Goal: Information Seeking & Learning: Learn about a topic

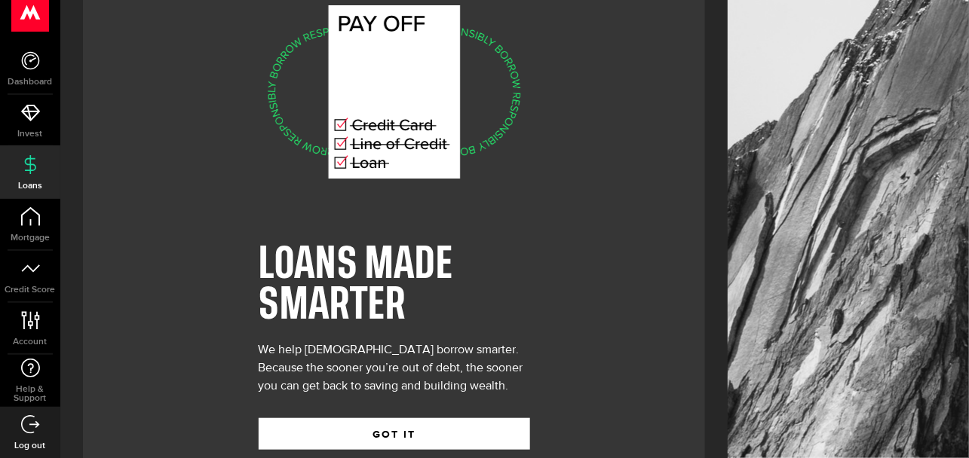
scroll to position [87, 0]
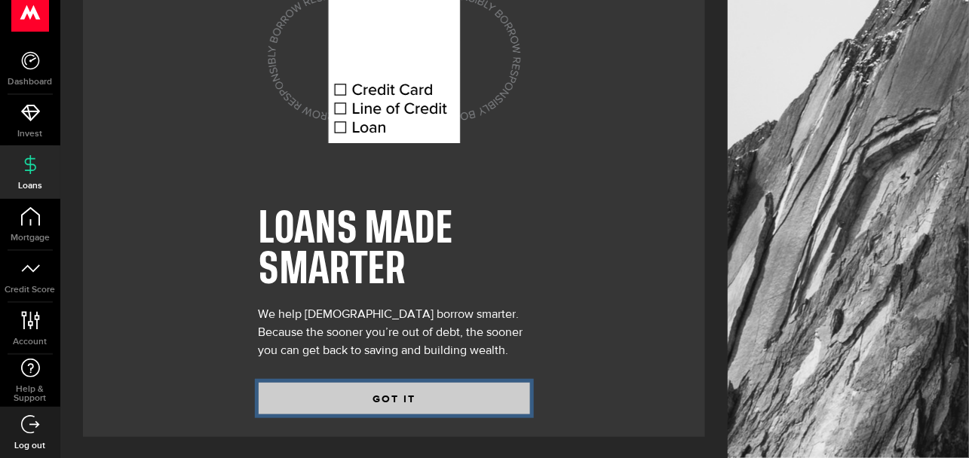
click at [437, 398] on button "GOT IT" at bounding box center [394, 399] width 271 height 32
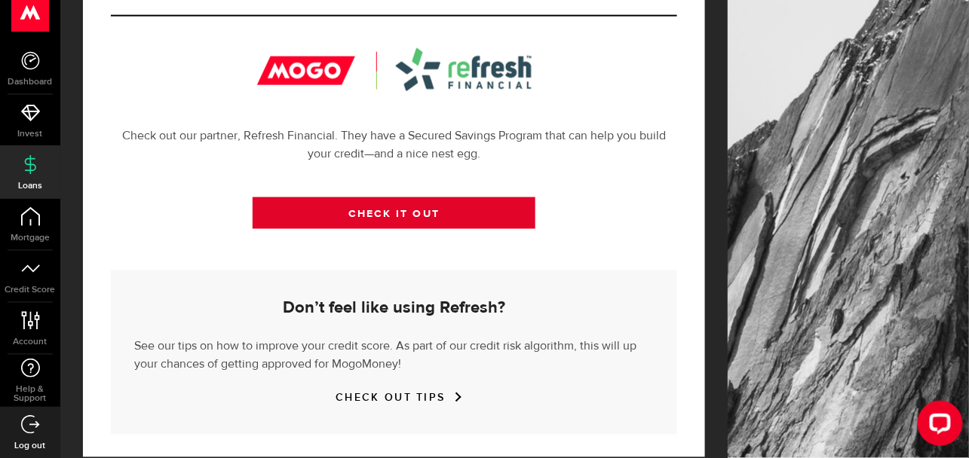
scroll to position [584, 0]
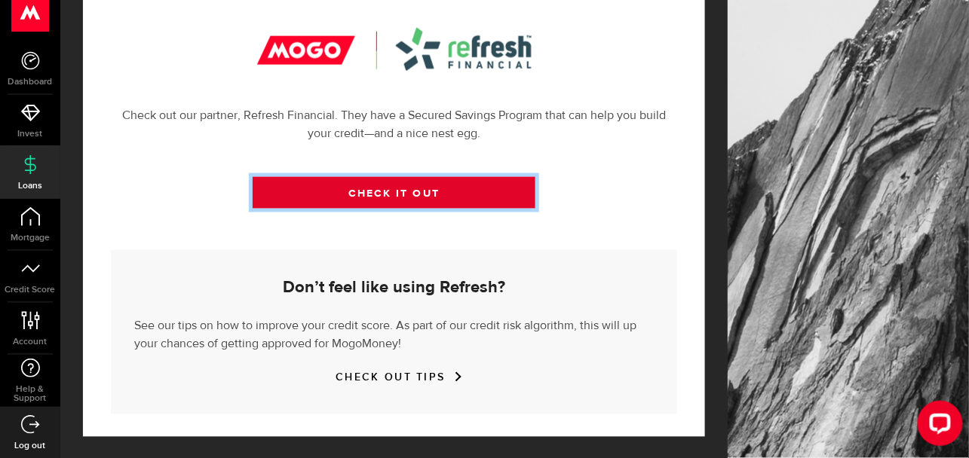
click at [400, 189] on link "CHECK IT OUT" at bounding box center [395, 193] width 284 height 32
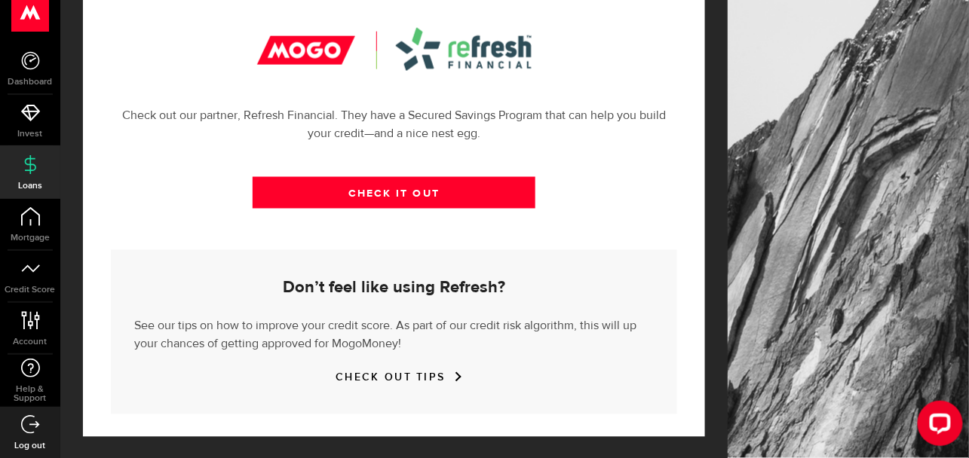
click at [386, 375] on link "CHECK OUT TIPS" at bounding box center [394, 378] width 116 height 13
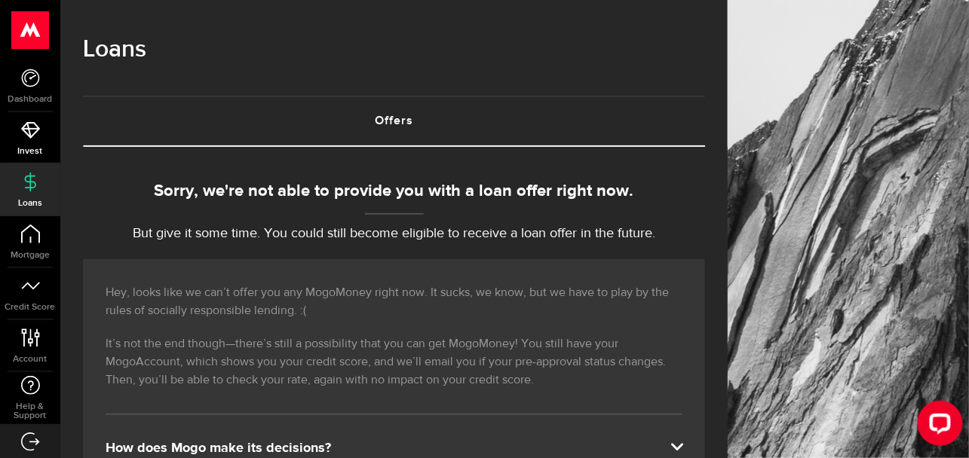
click at [30, 136] on use at bounding box center [30, 130] width 19 height 17
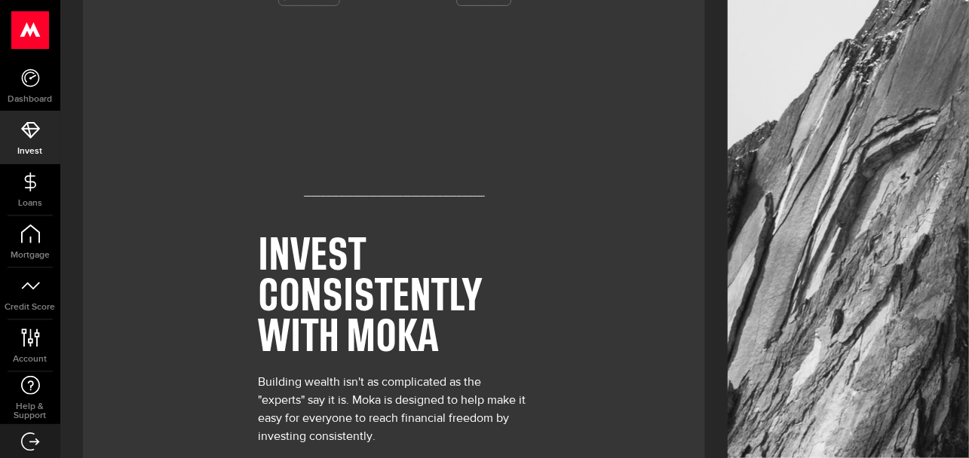
scroll to position [145, 0]
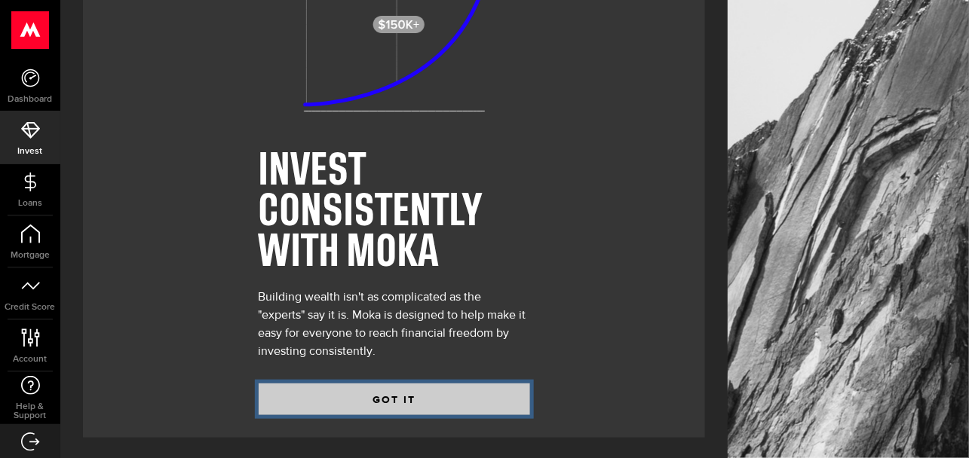
click at [429, 391] on button "GOT IT" at bounding box center [394, 400] width 271 height 32
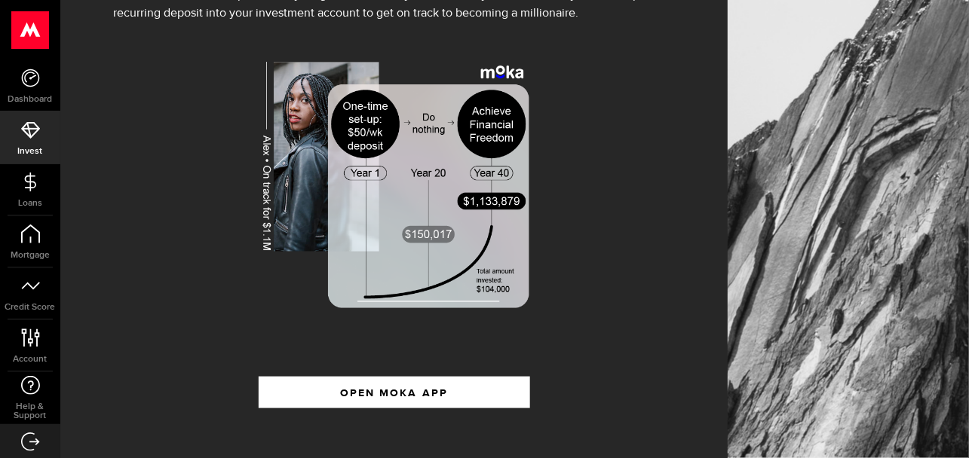
scroll to position [302, 0]
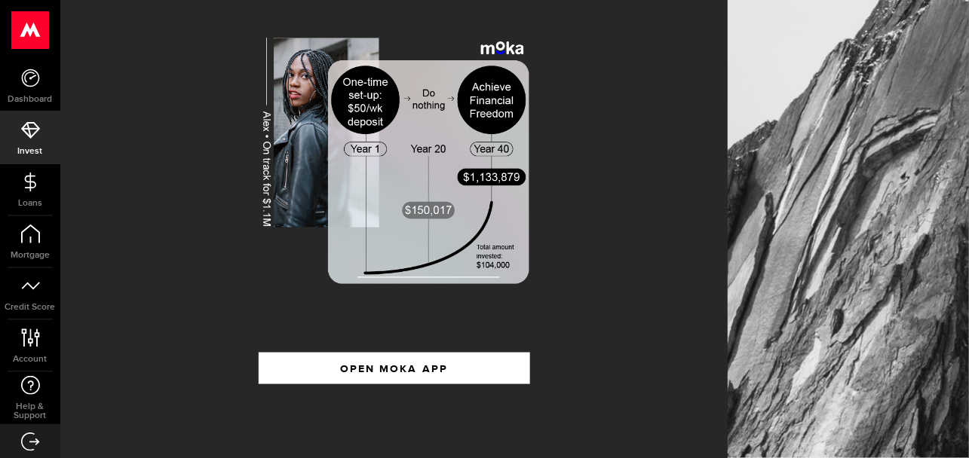
click at [30, 127] on icon at bounding box center [30, 130] width 19 height 19
click at [32, 90] on link "Dashboard" at bounding box center [30, 85] width 60 height 51
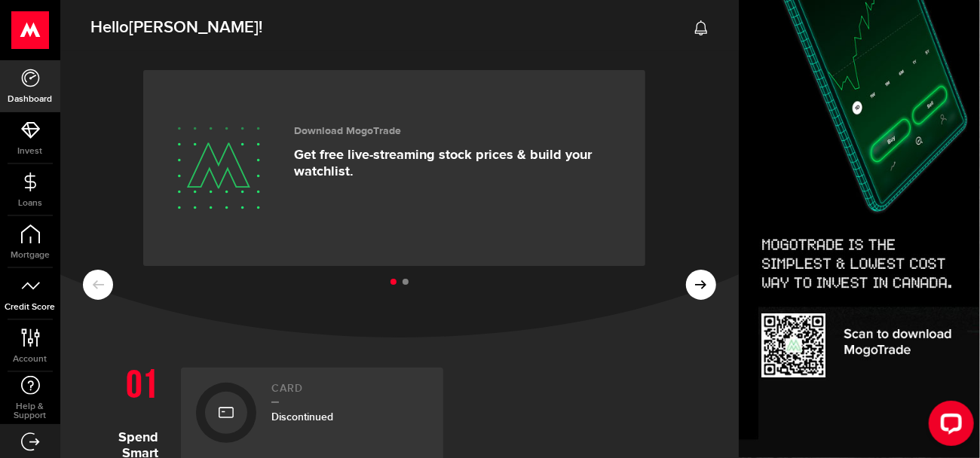
click at [43, 285] on link "Credit Score" at bounding box center [30, 293] width 60 height 51
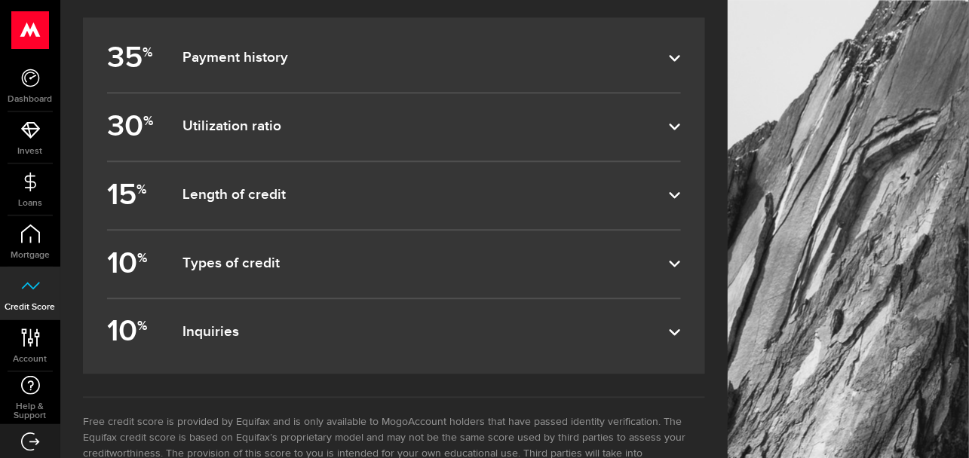
scroll to position [980, 0]
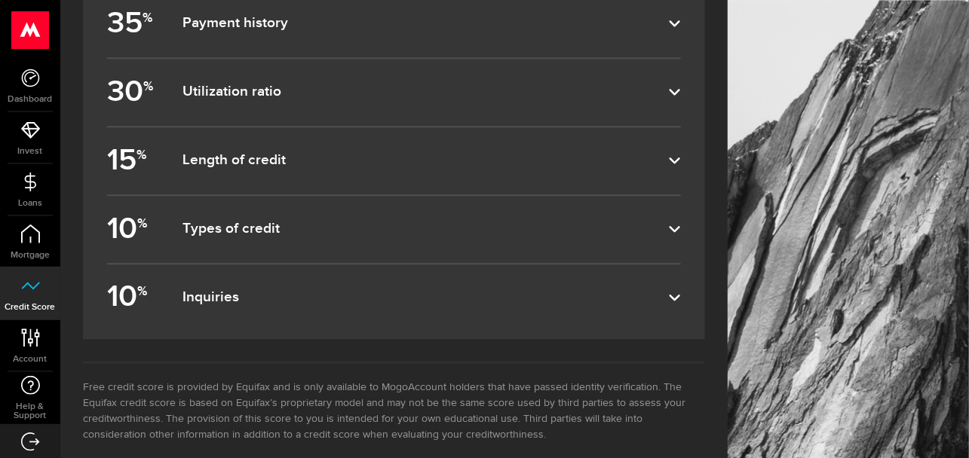
click at [681, 87] on icon at bounding box center [675, 92] width 12 height 12
click at [0, 0] on input "30 % Utilization ratio" at bounding box center [0, 0] width 0 height 0
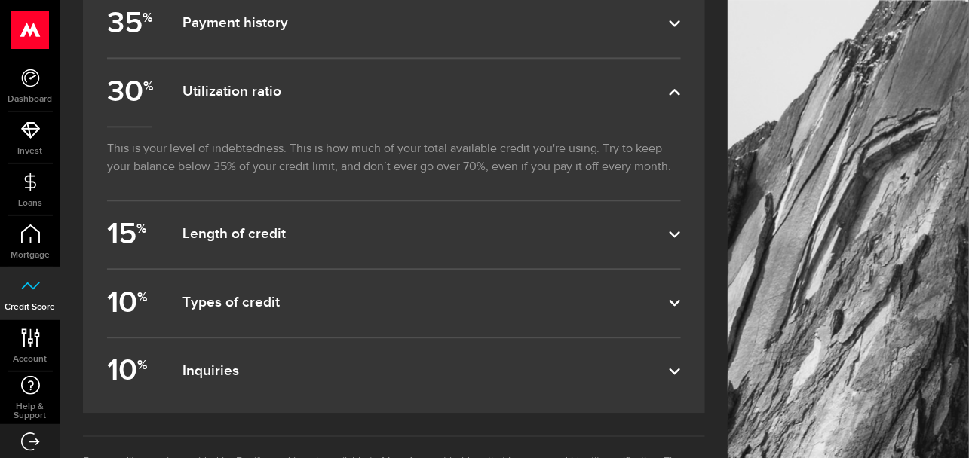
click at [681, 228] on icon at bounding box center [675, 234] width 12 height 12
click at [0, 0] on input "15 % Length of credit" at bounding box center [0, 0] width 0 height 0
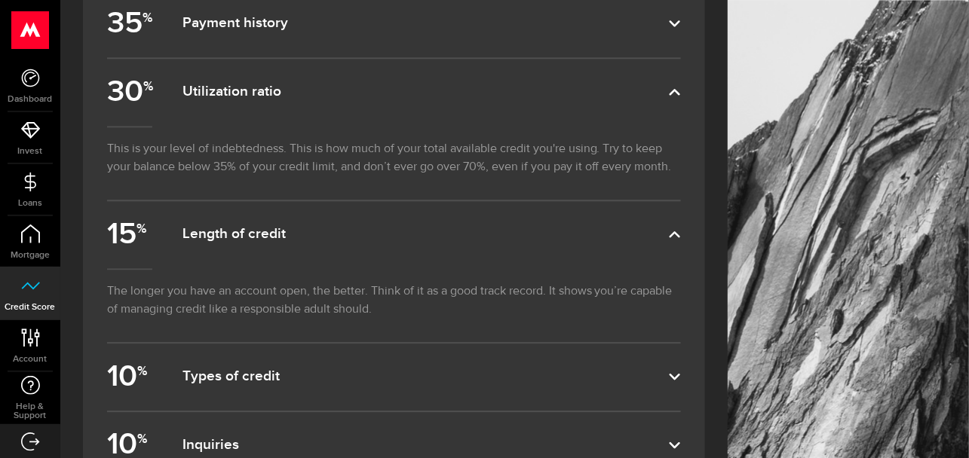
click at [681, 371] on icon at bounding box center [675, 377] width 12 height 12
click at [0, 0] on input "10 % Types of credit" at bounding box center [0, 0] width 0 height 0
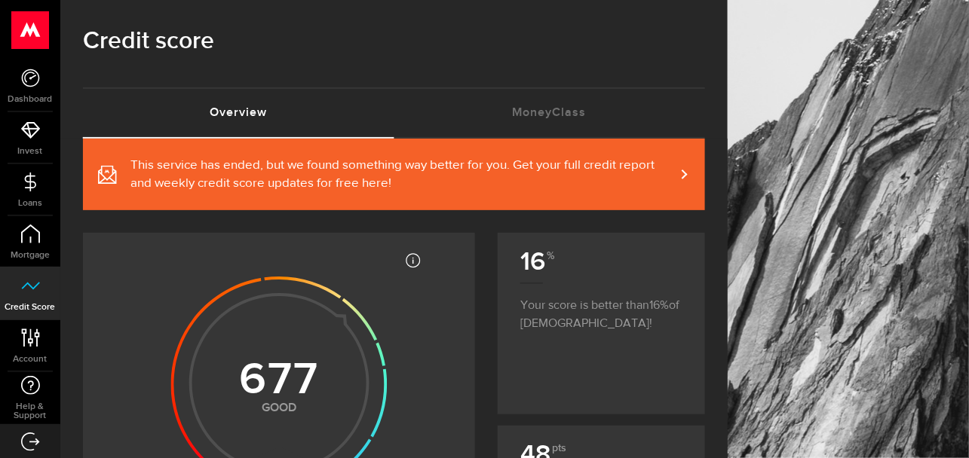
scroll to position [0, 0]
